Goal: Task Accomplishment & Management: Complete application form

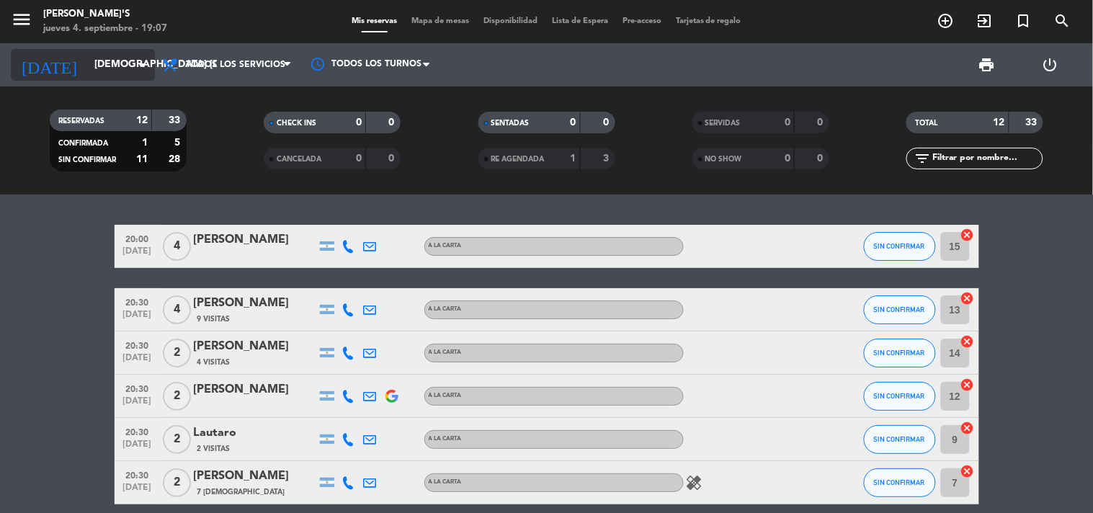
click at [147, 65] on icon "arrow_drop_down" at bounding box center [142, 64] width 17 height 17
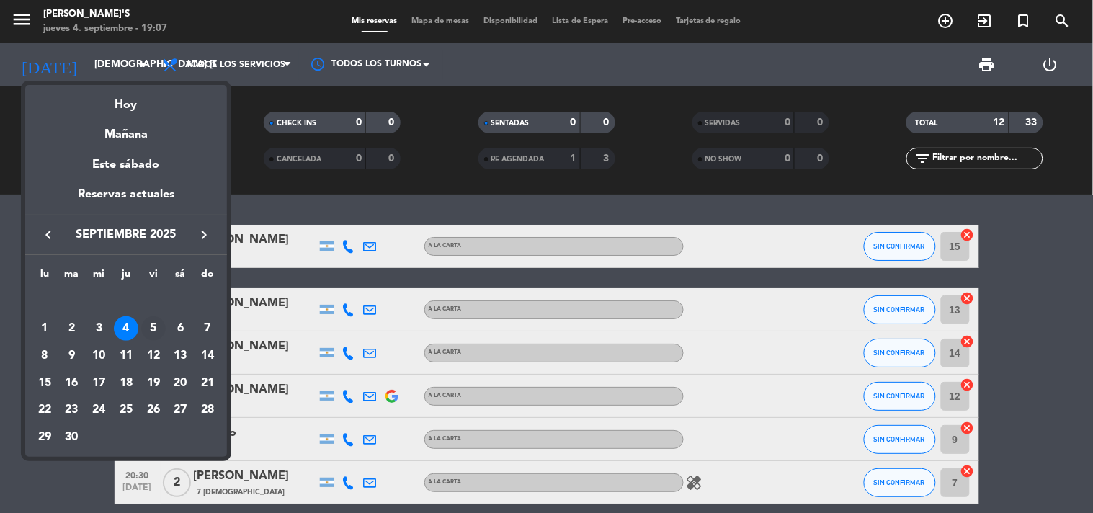
click at [156, 329] on div "5" at bounding box center [153, 328] width 24 height 24
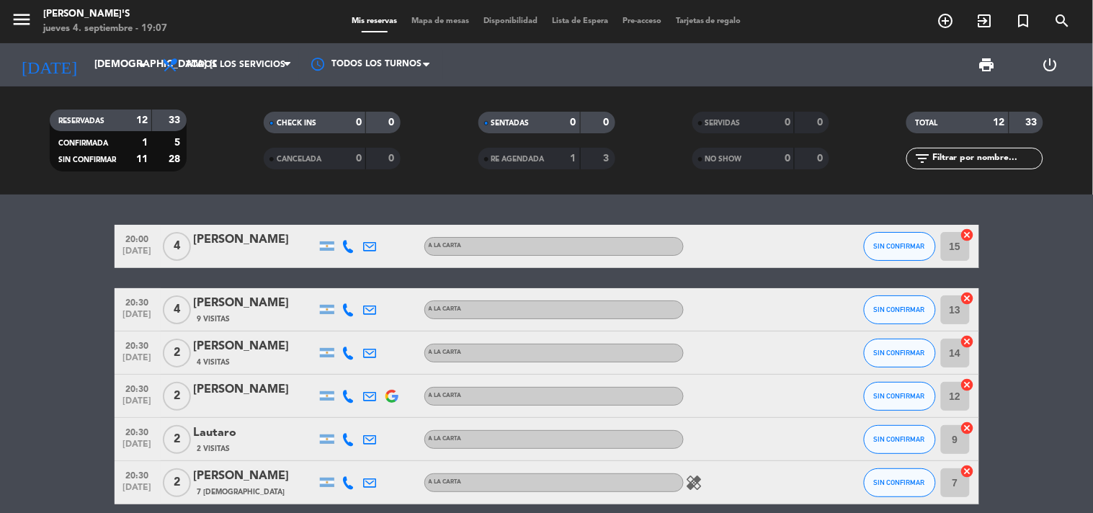
type input "vie. [DATE]"
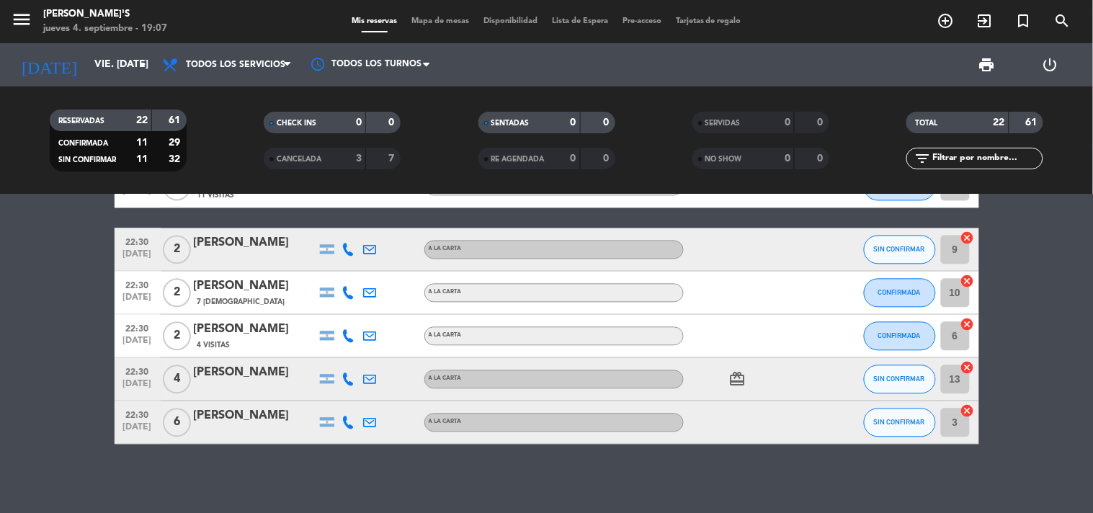
scroll to position [815, 0]
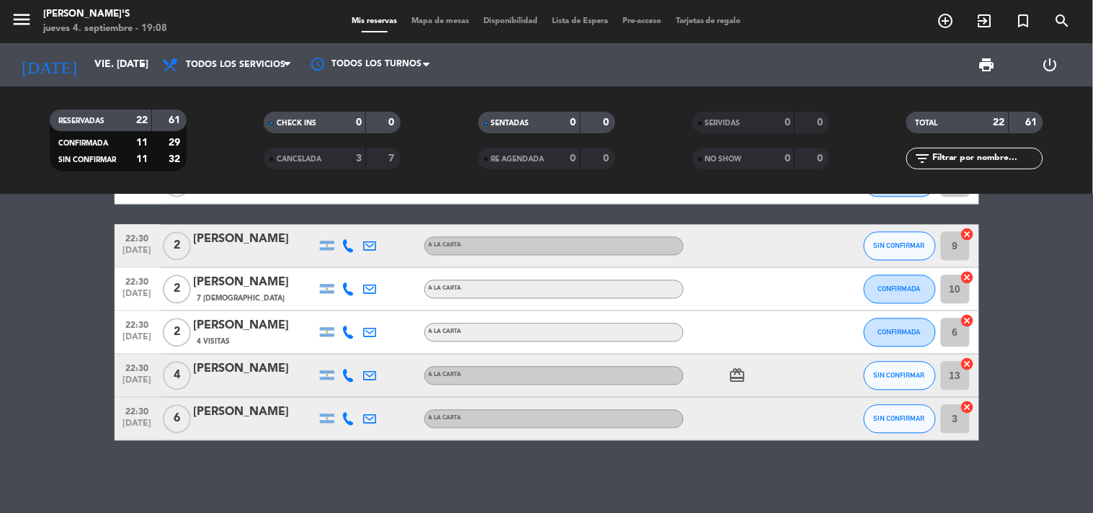
click at [131, 421] on span "[DATE]" at bounding box center [138, 427] width 36 height 17
click at [139, 330] on span "22:30" at bounding box center [138, 324] width 36 height 17
click at [140, 364] on span "22:30" at bounding box center [138, 367] width 36 height 17
click at [143, 281] on span "22:30" at bounding box center [138, 281] width 36 height 17
click at [952, 18] on icon "add_circle_outline" at bounding box center [945, 20] width 17 height 17
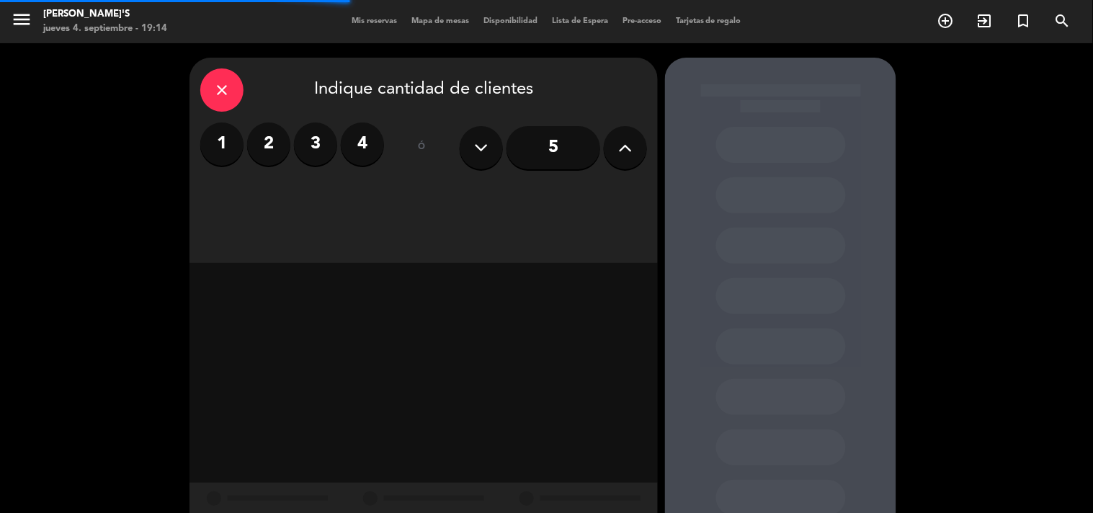
click at [272, 146] on label "2" at bounding box center [268, 143] width 43 height 43
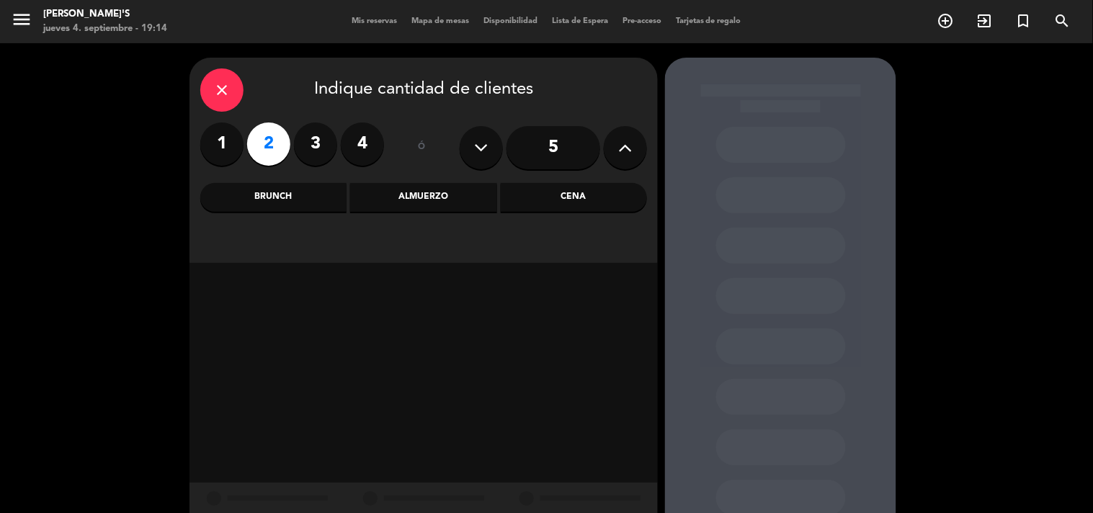
click at [599, 189] on div "Cena" at bounding box center [574, 197] width 146 height 29
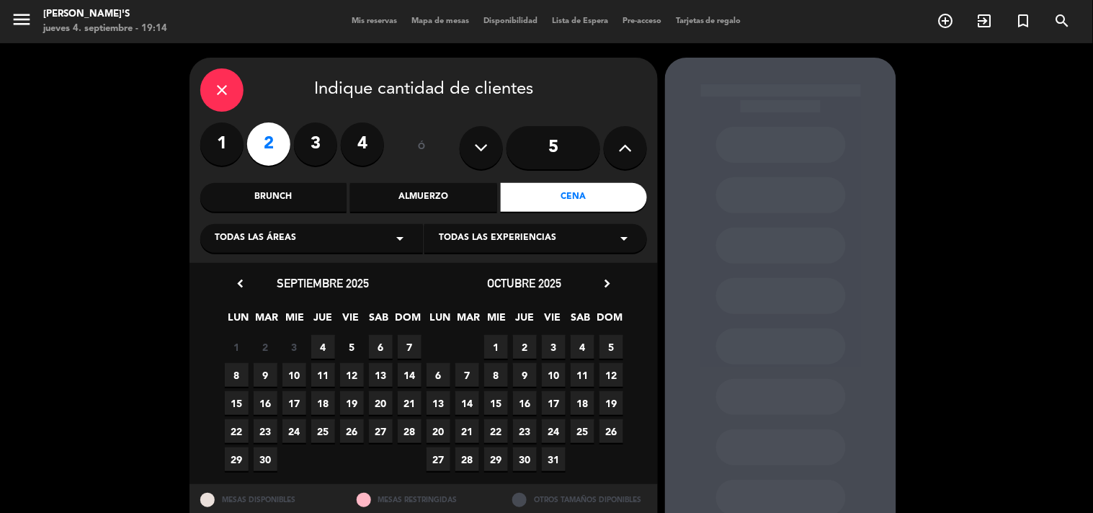
click at [356, 347] on span "5" at bounding box center [352, 347] width 24 height 24
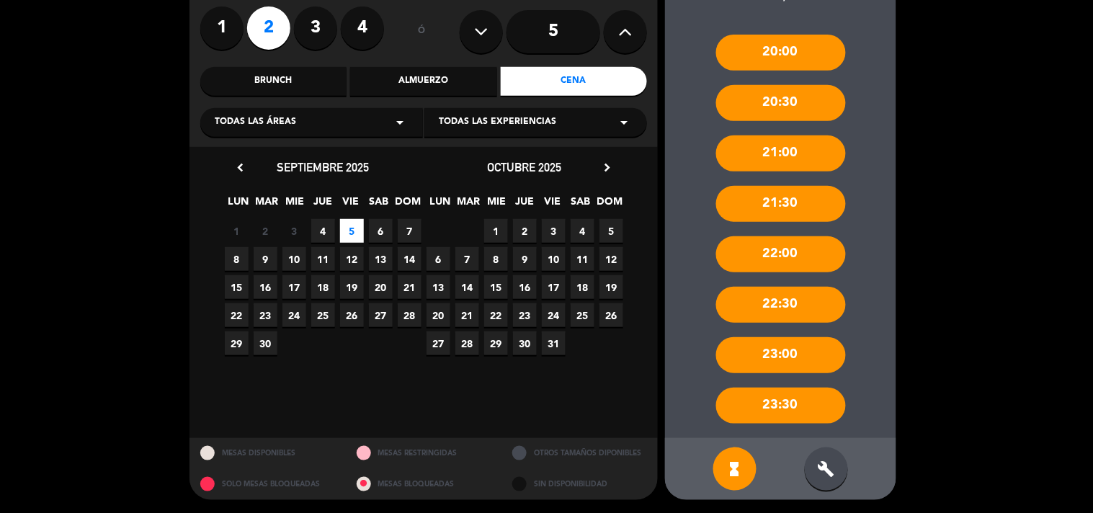
scroll to position [117, 0]
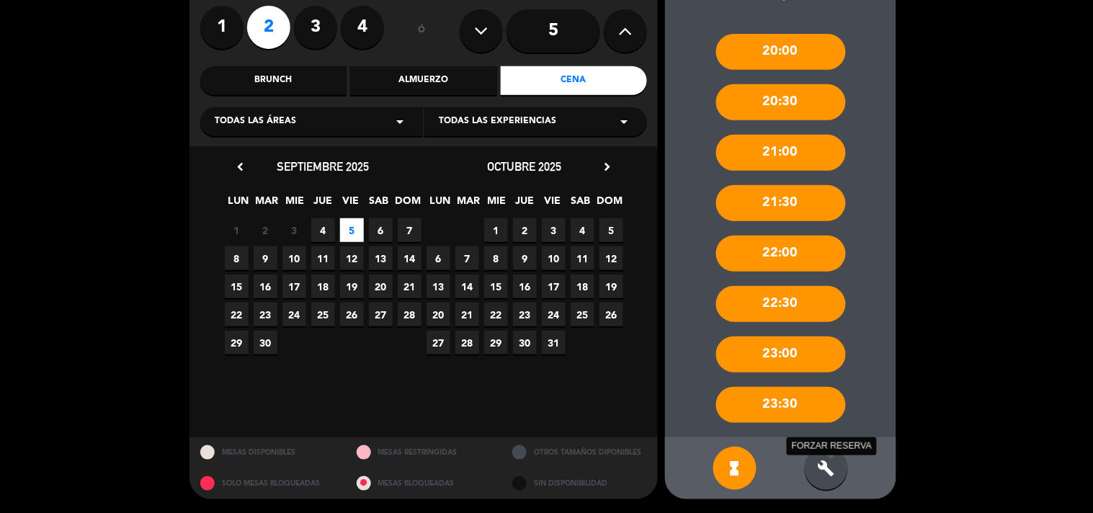
click at [820, 462] on icon "build" at bounding box center [826, 468] width 17 height 17
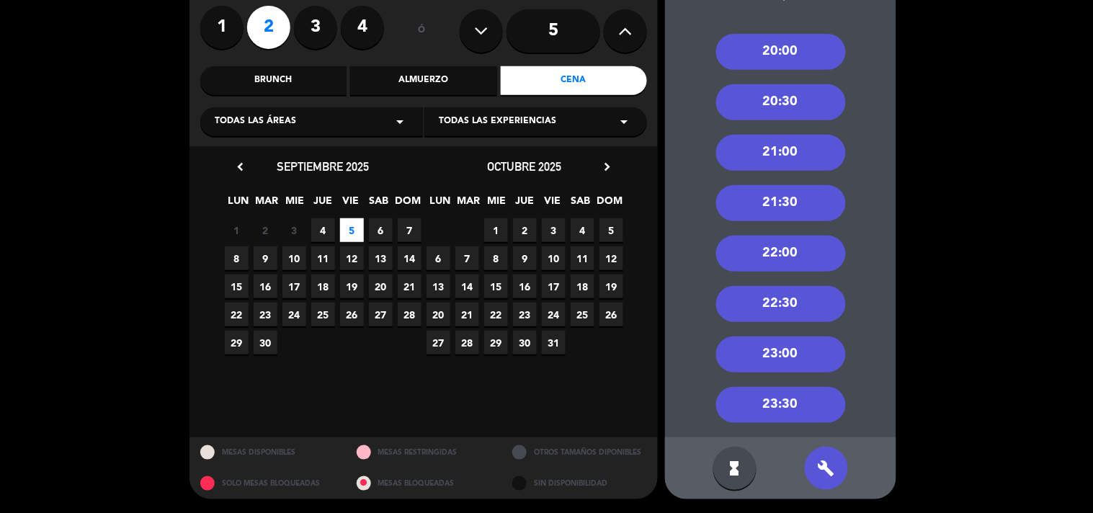
click at [785, 297] on div "22:30" at bounding box center [781, 304] width 130 height 36
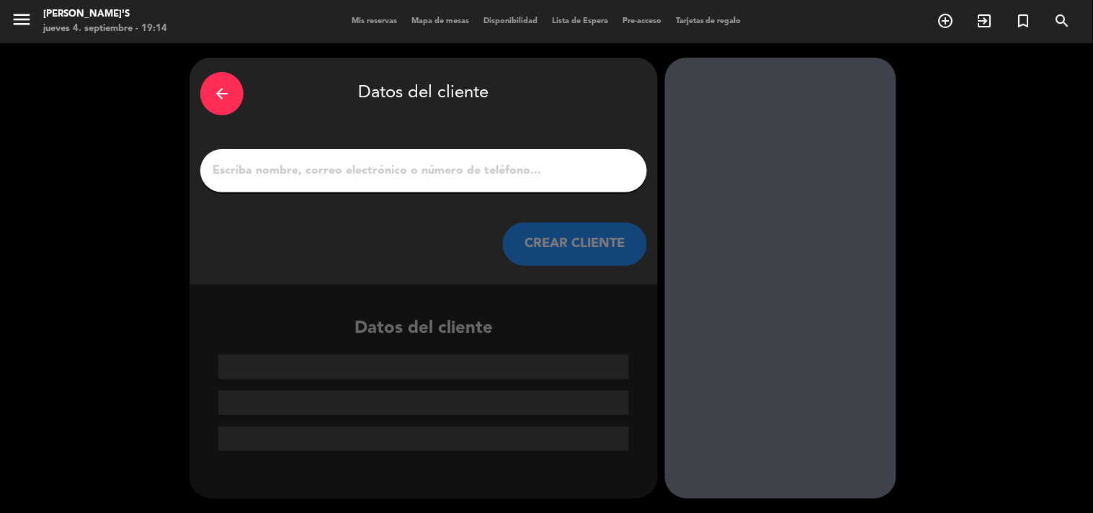
click at [594, 176] on input "1" at bounding box center [423, 171] width 425 height 20
paste input "A nombre [PERSON_NAME]"
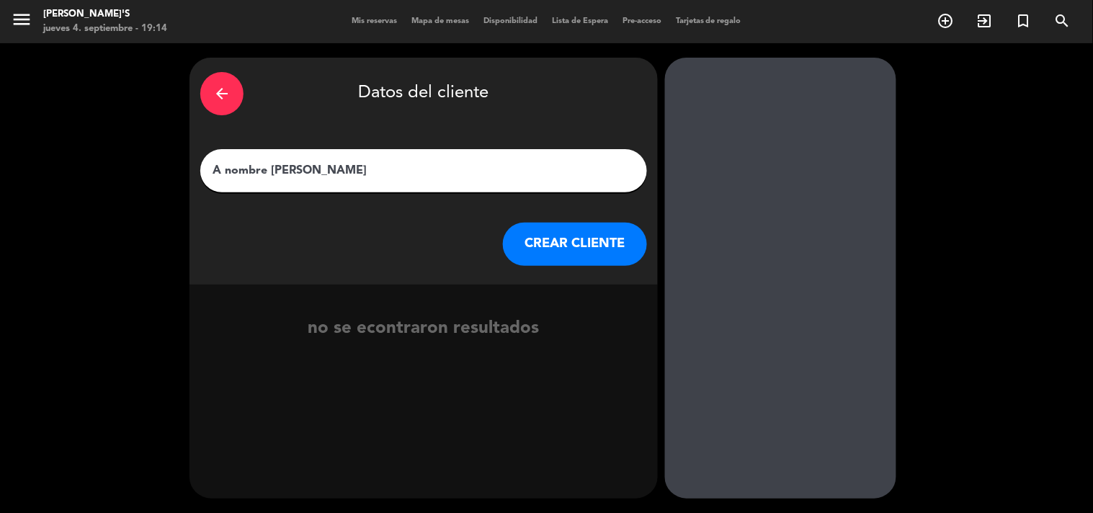
drag, startPoint x: 282, startPoint y: 170, endPoint x: 169, endPoint y: 174, distance: 113.1
click at [169, 174] on div "arrow_back Datos del cliente A nombre de [PERSON_NAME] CLIENTE no se econtraron…" at bounding box center [546, 278] width 1093 height 470
type input "Santiago"
click at [509, 225] on div "CREAR CLIENTE" at bounding box center [423, 244] width 447 height 43
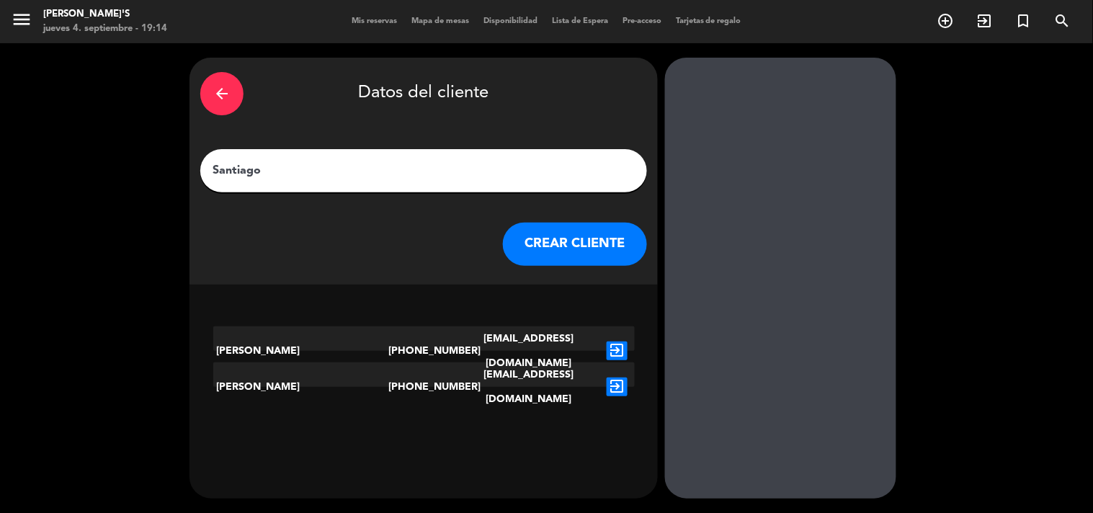
click at [529, 236] on button "CREAR CLIENTE" at bounding box center [575, 244] width 144 height 43
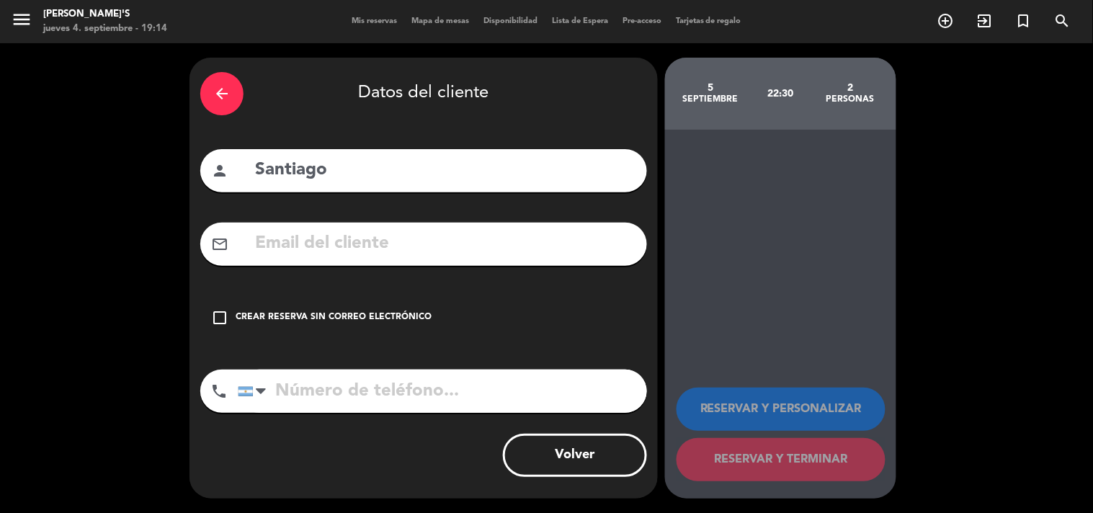
click at [290, 297] on div "check_box_outline_blank Crear reserva sin correo electrónico" at bounding box center [423, 317] width 447 height 43
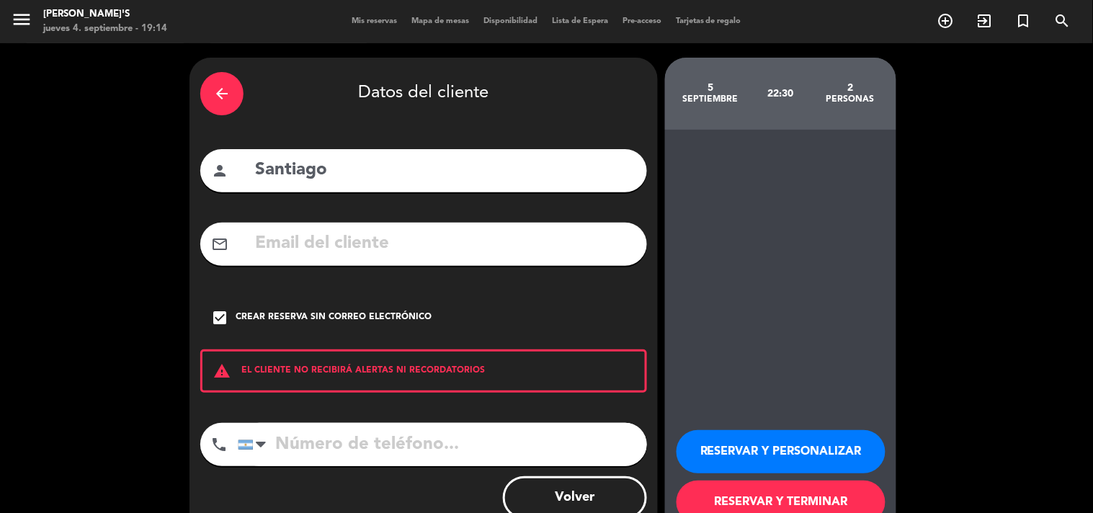
click at [334, 455] on input "tel" at bounding box center [442, 444] width 409 height 43
paste input "[PHONE_NUMBER]"
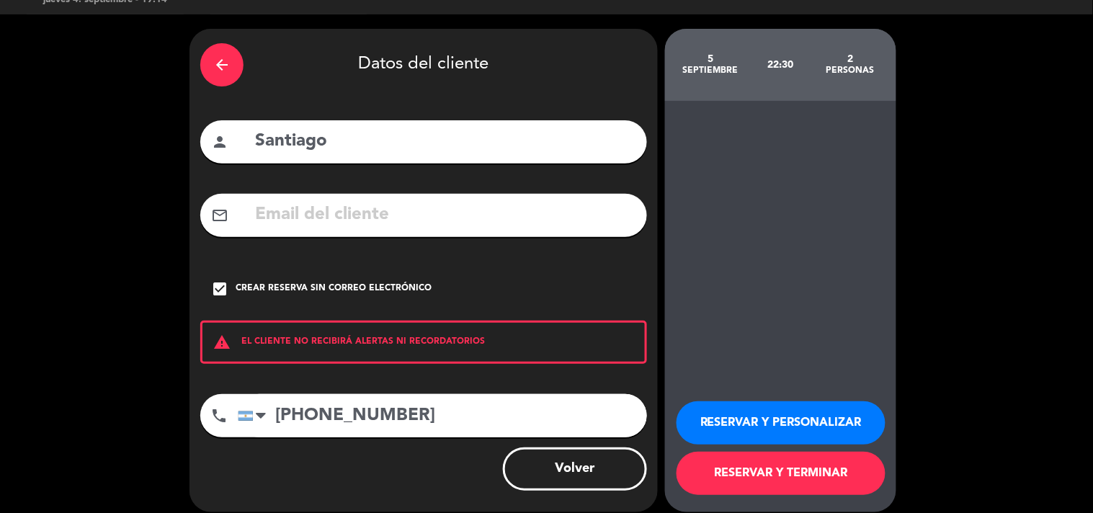
scroll to position [42, 0]
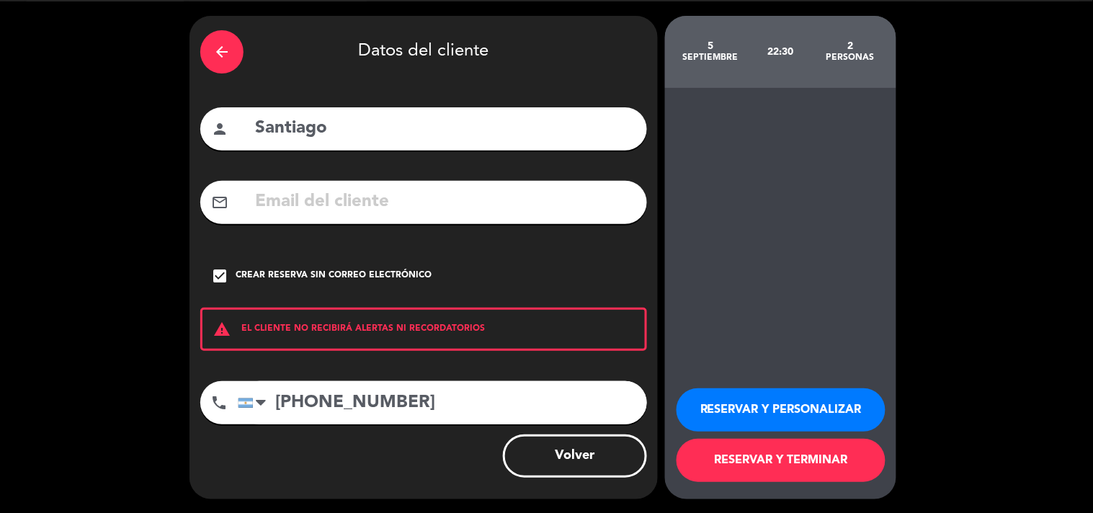
type input "[PHONE_NUMBER]"
click at [746, 474] on button "RESERVAR Y TERMINAR" at bounding box center [780, 460] width 209 height 43
